Goal: Transaction & Acquisition: Purchase product/service

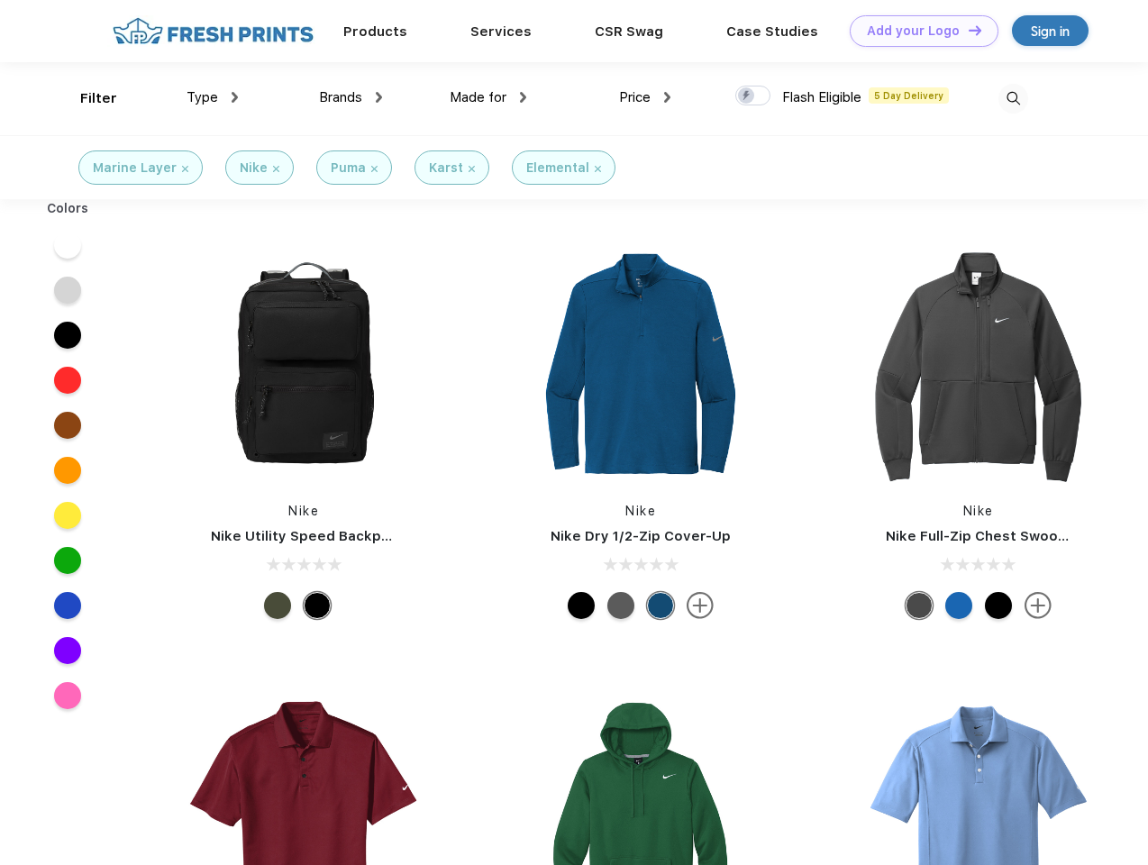
click at [918, 31] on link "Add your Logo Design Tool" at bounding box center [924, 31] width 149 height 32
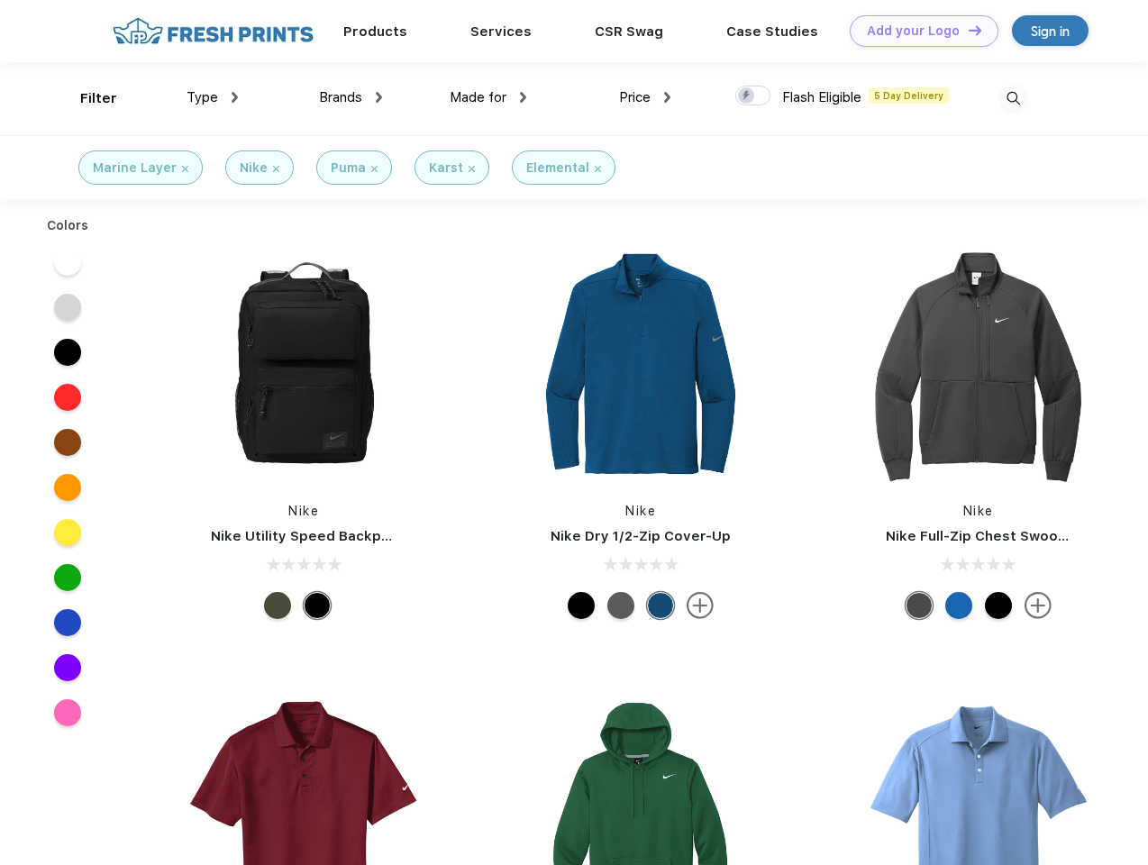
click at [0, 0] on div "Design Tool" at bounding box center [0, 0] width 0 height 0
click at [967, 30] on link "Add your Logo Design Tool" at bounding box center [924, 31] width 149 height 32
click at [87, 98] on div "Filter" at bounding box center [98, 98] width 37 height 21
click at [213, 97] on span "Type" at bounding box center [203, 97] width 32 height 16
click at [351, 97] on span "Brands" at bounding box center [340, 97] width 43 height 16
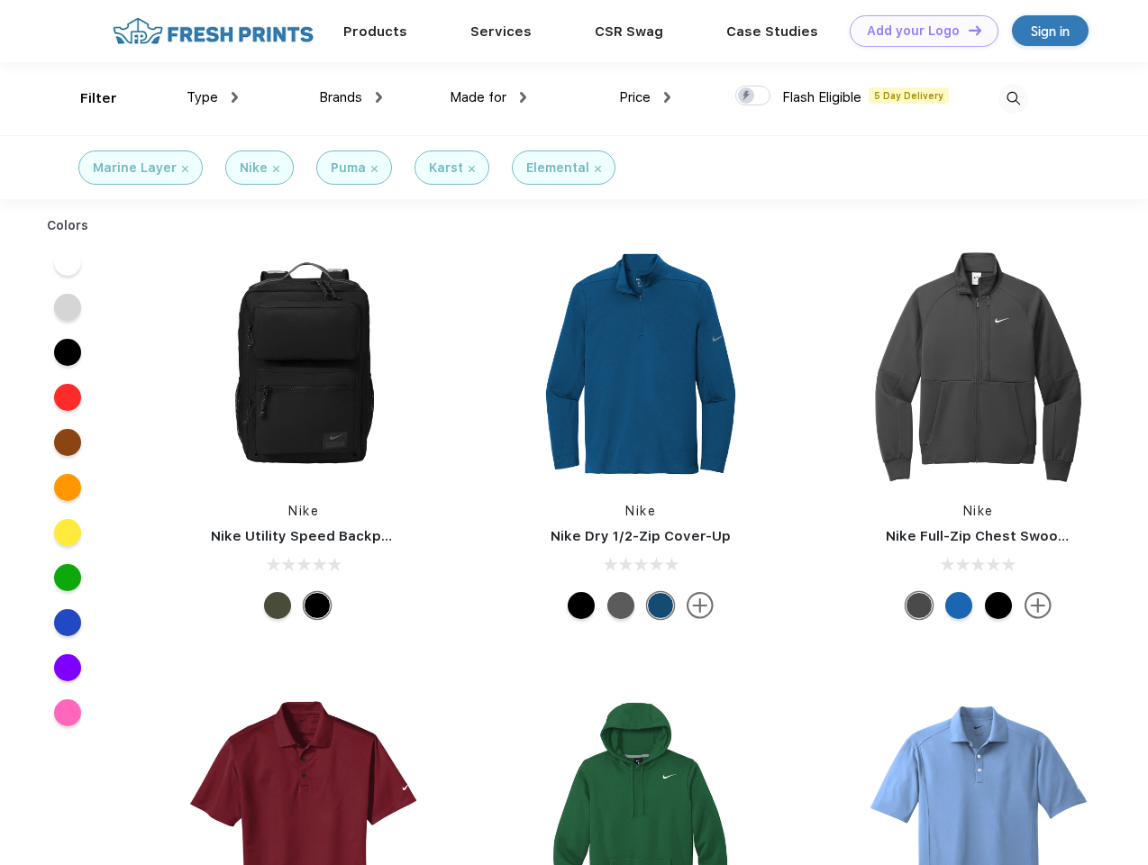
click at [488, 97] on span "Made for" at bounding box center [478, 97] width 57 height 16
click at [645, 97] on span "Price" at bounding box center [635, 97] width 32 height 16
click at [753, 96] on div at bounding box center [752, 96] width 35 height 20
click at [747, 96] on input "checkbox" at bounding box center [741, 91] width 12 height 12
click at [1013, 98] on img at bounding box center [1014, 99] width 30 height 30
